Goal: Transaction & Acquisition: Purchase product/service

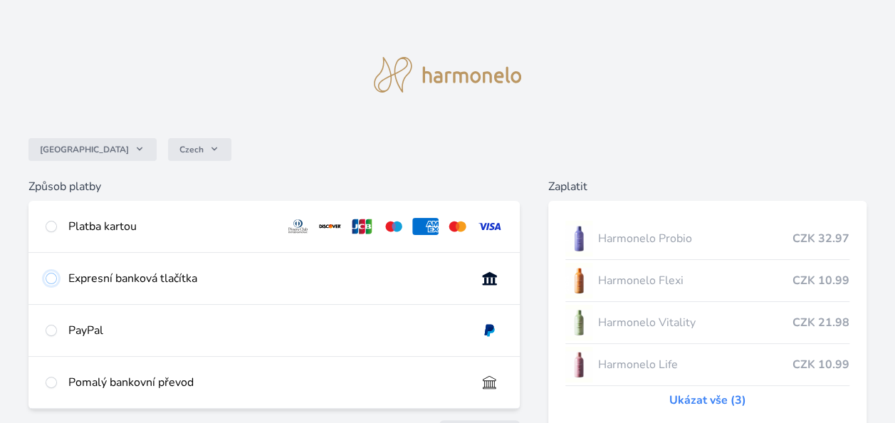
click at [50, 279] on input "radio" at bounding box center [51, 278] width 11 height 11
radio input "true"
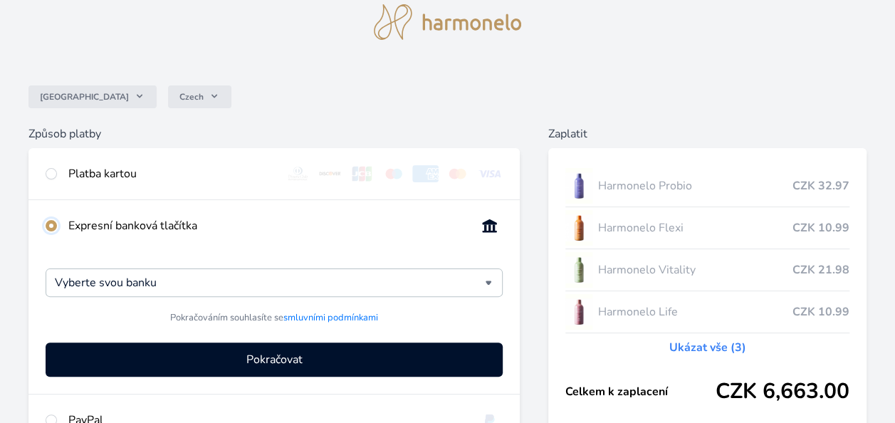
scroll to position [71, 0]
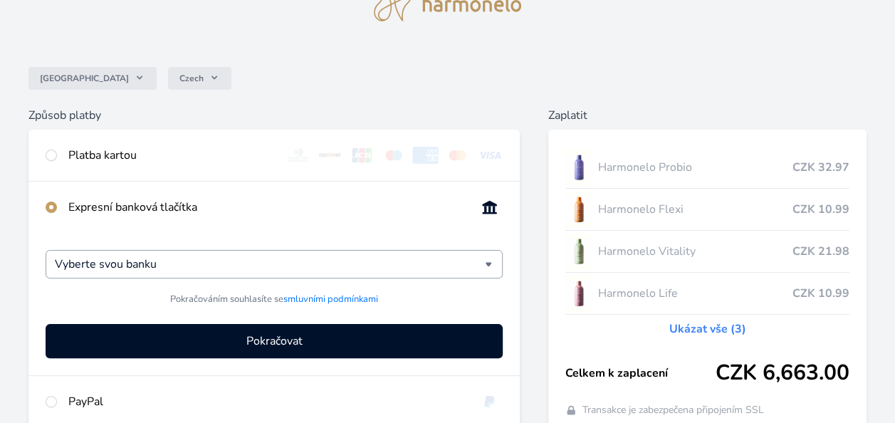
click at [488, 263] on div "Vyberte svou banku" at bounding box center [274, 264] width 457 height 28
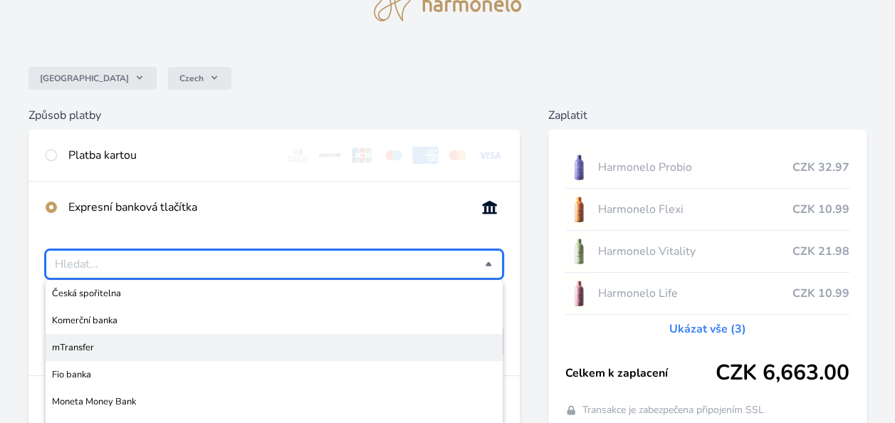
scroll to position [142, 0]
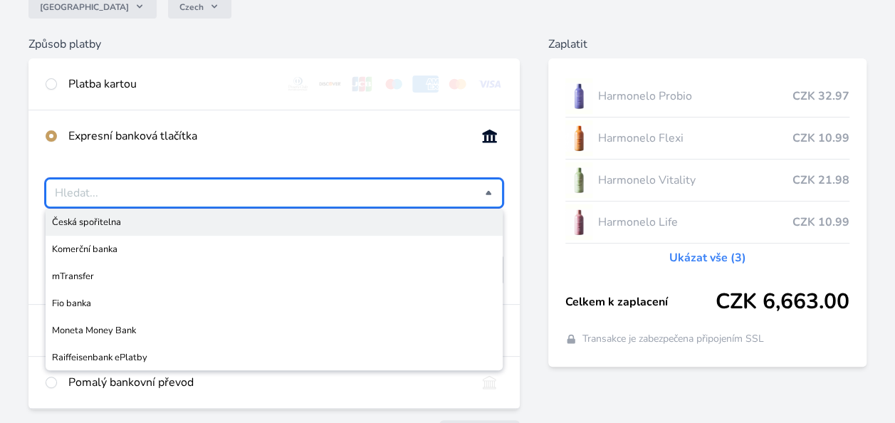
click at [282, 145] on div "Expresní banková tlačítka" at bounding box center [273, 135] width 491 height 51
type input "Vyberte svou banku"
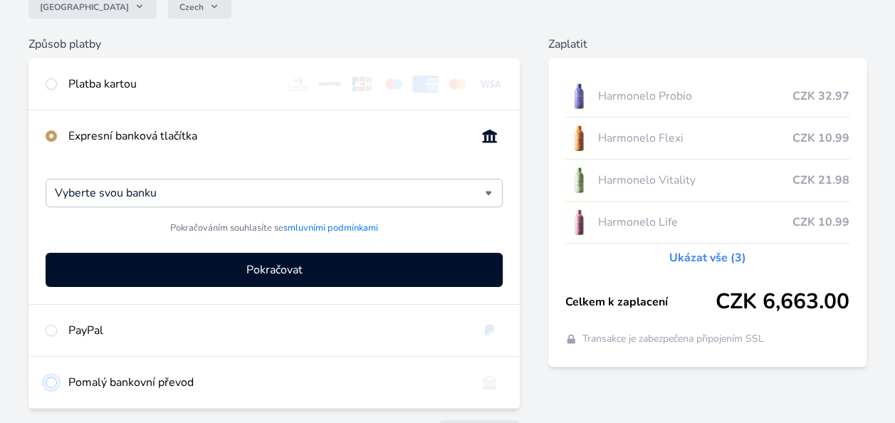
click at [53, 381] on input "radio" at bounding box center [51, 382] width 11 height 11
radio input "true"
radio input "false"
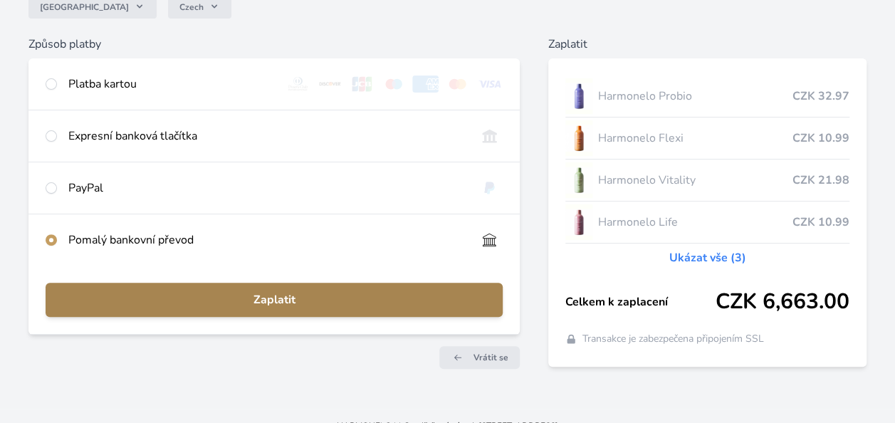
click at [279, 303] on span "Zaplatit" at bounding box center [274, 299] width 434 height 17
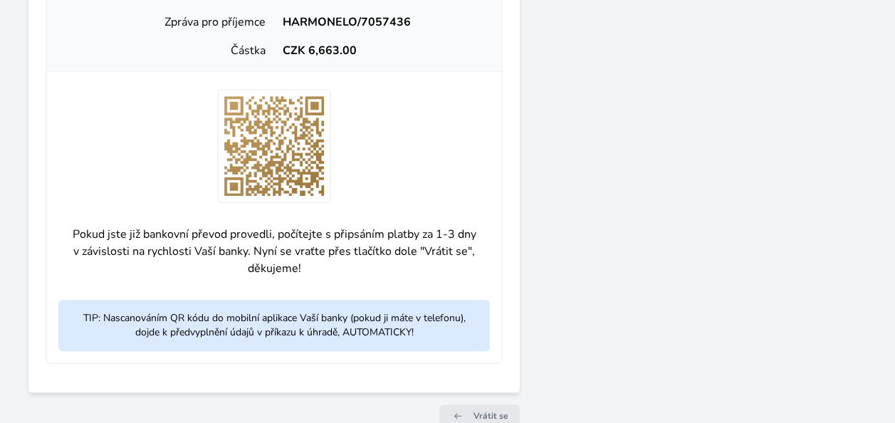
scroll to position [570, 0]
